Goal: Transaction & Acquisition: Download file/media

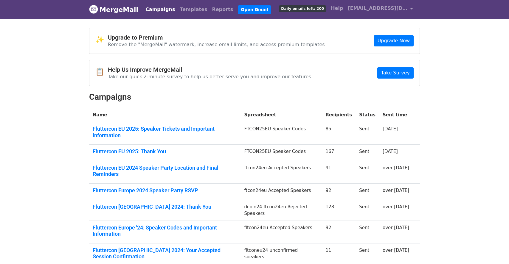
click at [321, 11] on span "Daily emails left: 200" at bounding box center [302, 8] width 47 height 7
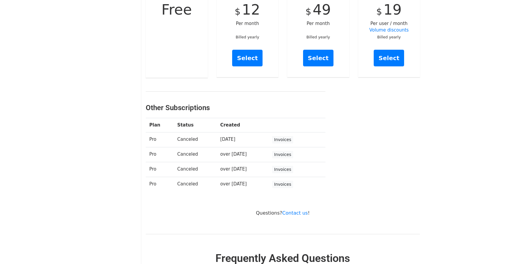
scroll to position [152, 0]
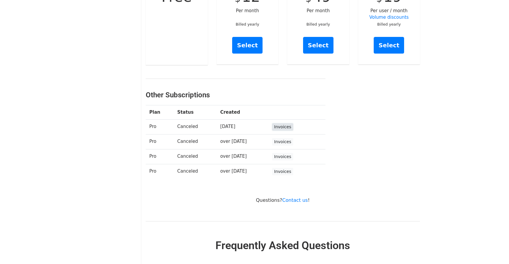
click at [291, 128] on link "Invoices" at bounding box center [282, 126] width 21 height 7
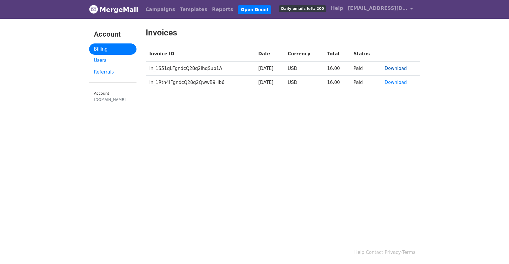
click at [402, 69] on link "Download" at bounding box center [396, 68] width 22 height 5
